Goal: Information Seeking & Learning: Learn about a topic

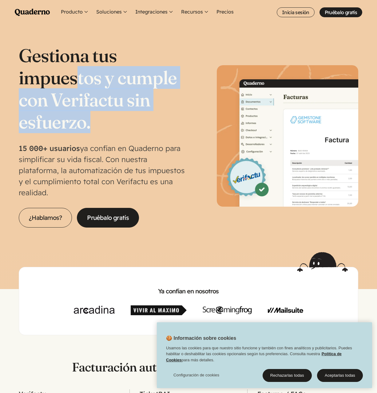
drag, startPoint x: 81, startPoint y: 82, endPoint x: 134, endPoint y: 122, distance: 67.0
click at [134, 122] on h1 "Gestiona tus impuestos y cumple con Verifactu sin esfuerzo." at bounding box center [104, 88] width 170 height 89
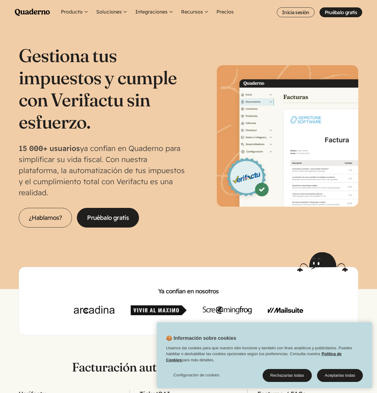
click at [134, 122] on h1 "Gestiona tus impuestos y cumple con Verifactu sin esfuerzo." at bounding box center [104, 88] width 170 height 89
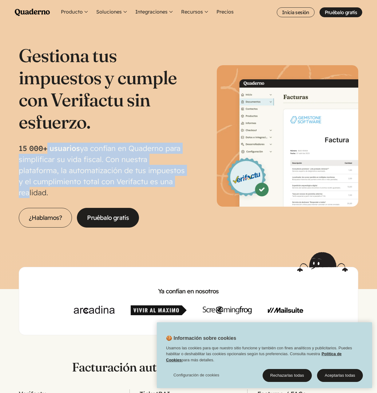
drag, startPoint x: 46, startPoint y: 147, endPoint x: 167, endPoint y: 182, distance: 125.8
click at [167, 182] on p "15 000+ usuarios ya confían en Quaderno para simplificar su vida fiscal. Con nu…" at bounding box center [104, 170] width 170 height 55
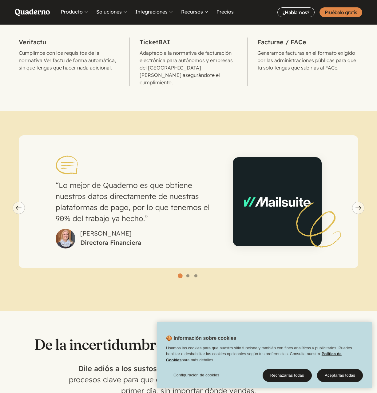
scroll to position [416, 0]
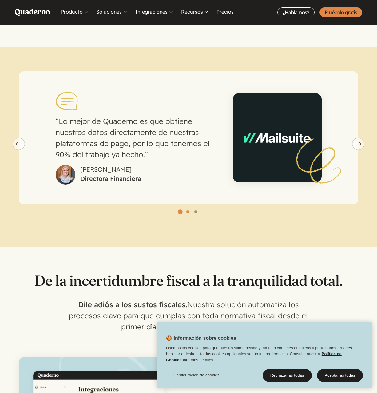
click at [188, 209] on button "Go to slide 2" at bounding box center [188, 212] width 6 height 6
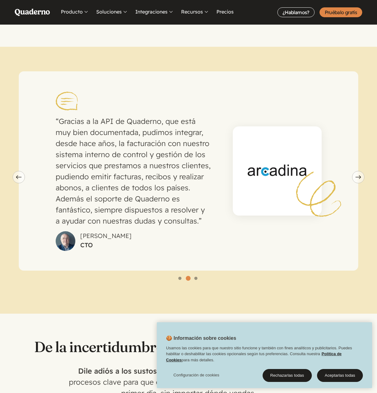
drag, startPoint x: 123, startPoint y: 123, endPoint x: 193, endPoint y: 194, distance: 100.1
click at [193, 194] on p "Gracias a la API de Quaderno, que está muy bien documentada, pudimos integrar, …" at bounding box center [133, 171] width 155 height 111
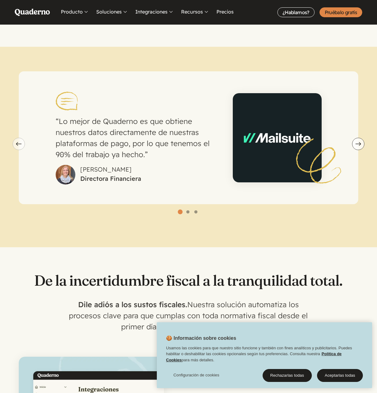
click at [355, 142] on span "Next slide" at bounding box center [359, 144] width 12 height 4
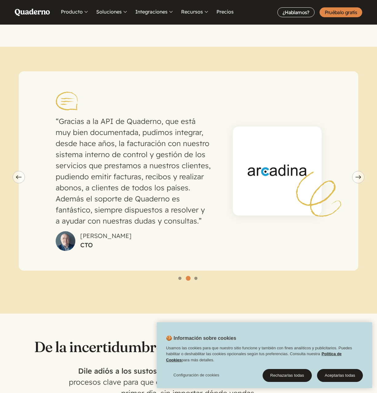
click at [355, 127] on div "Gracias a la API de Quaderno, que está muy bien documentada, pudimos integrar, …" at bounding box center [189, 170] width 340 height 199
click at [359, 171] on button "Next slide" at bounding box center [358, 177] width 12 height 12
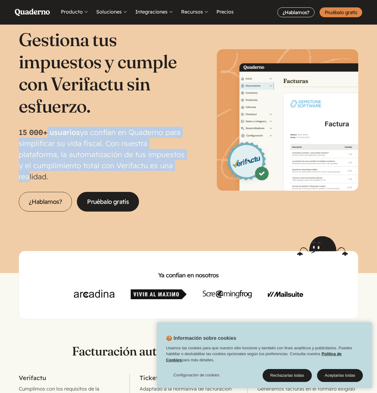
scroll to position [32, 0]
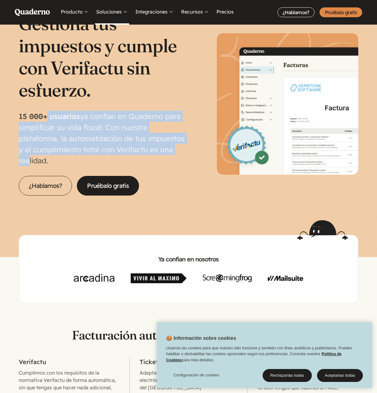
click at [108, 8] on button "Soluciones" at bounding box center [112, 12] width 34 height 25
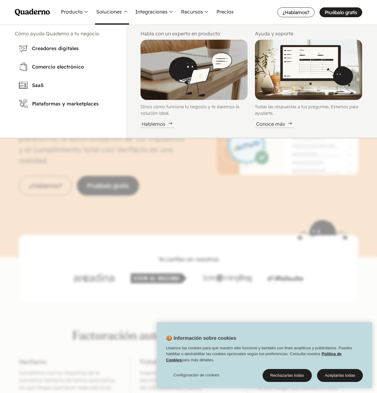
click at [142, 222] on nav "Menu Pruébalo gratis Quaderno Homepage Producto Conoce la plataforma Quaderno R…" at bounding box center [188, 196] width 377 height 393
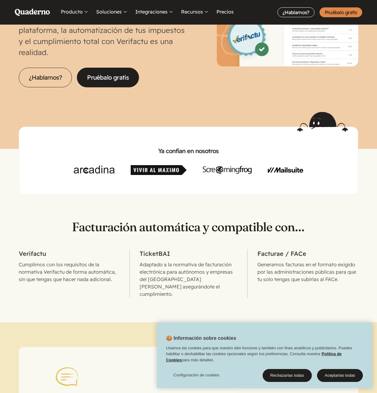
scroll to position [160, 0]
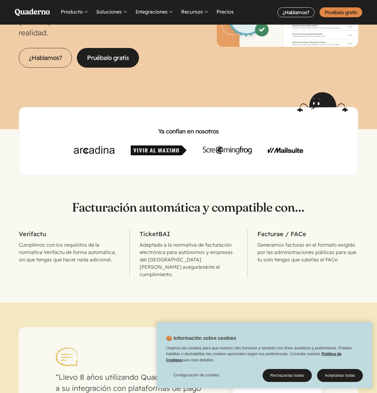
click at [166, 146] on img at bounding box center [159, 151] width 56 height 10
click at [231, 146] on img at bounding box center [227, 151] width 49 height 10
click at [143, 146] on img at bounding box center [159, 151] width 56 height 10
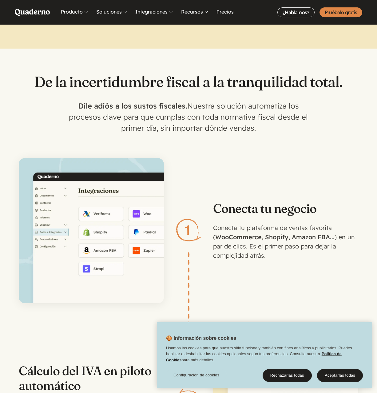
scroll to position [672, 0]
